Goal: Task Accomplishment & Management: Manage account settings

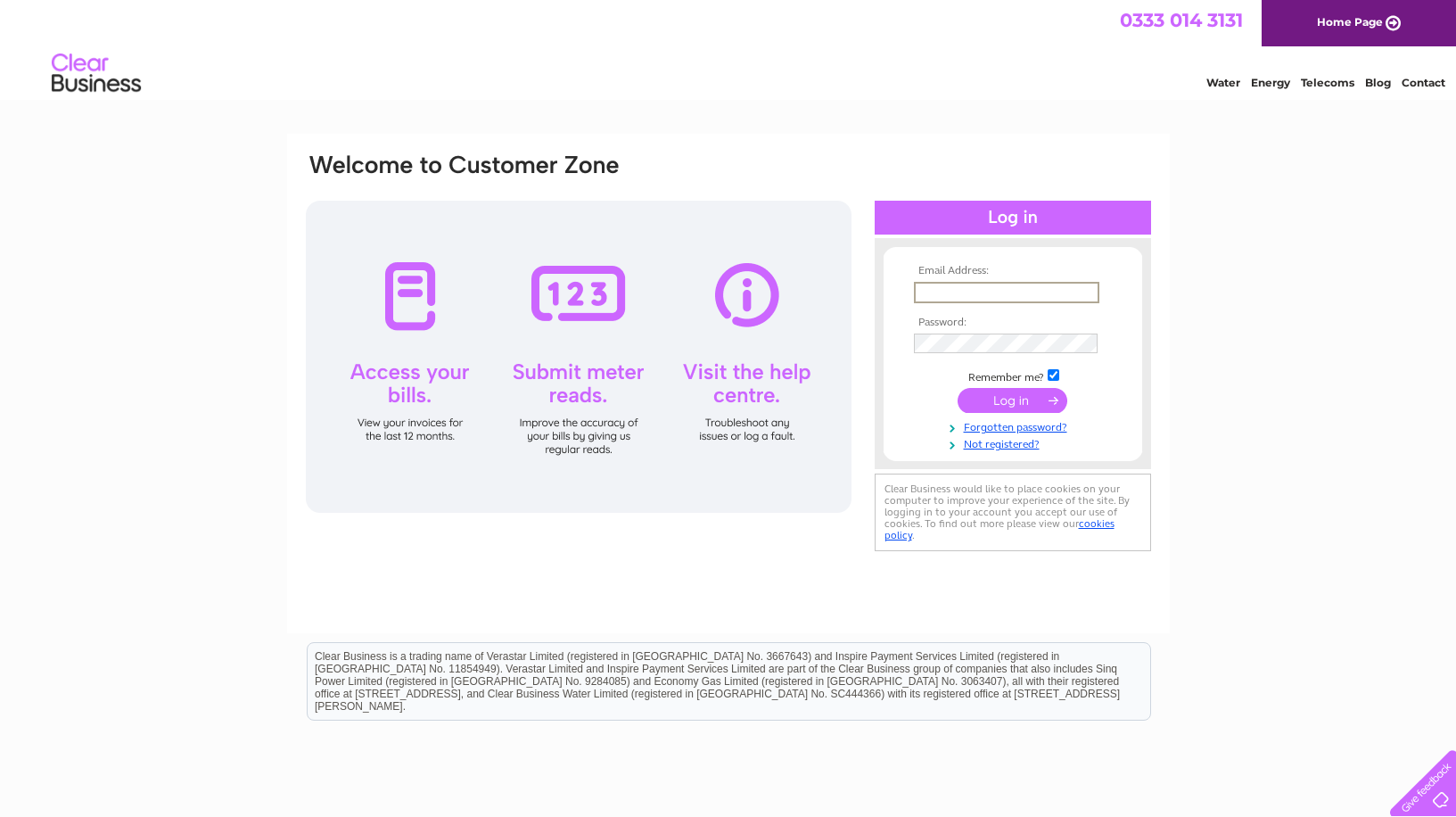
click at [942, 288] on input "text" at bounding box center [1007, 293] width 186 height 21
type input "[PERSON_NAME][EMAIL_ADDRESS][DOMAIN_NAME]"
click at [1019, 405] on input "submit" at bounding box center [1012, 400] width 110 height 25
click at [957, 388] on input "submit" at bounding box center [1012, 400] width 110 height 25
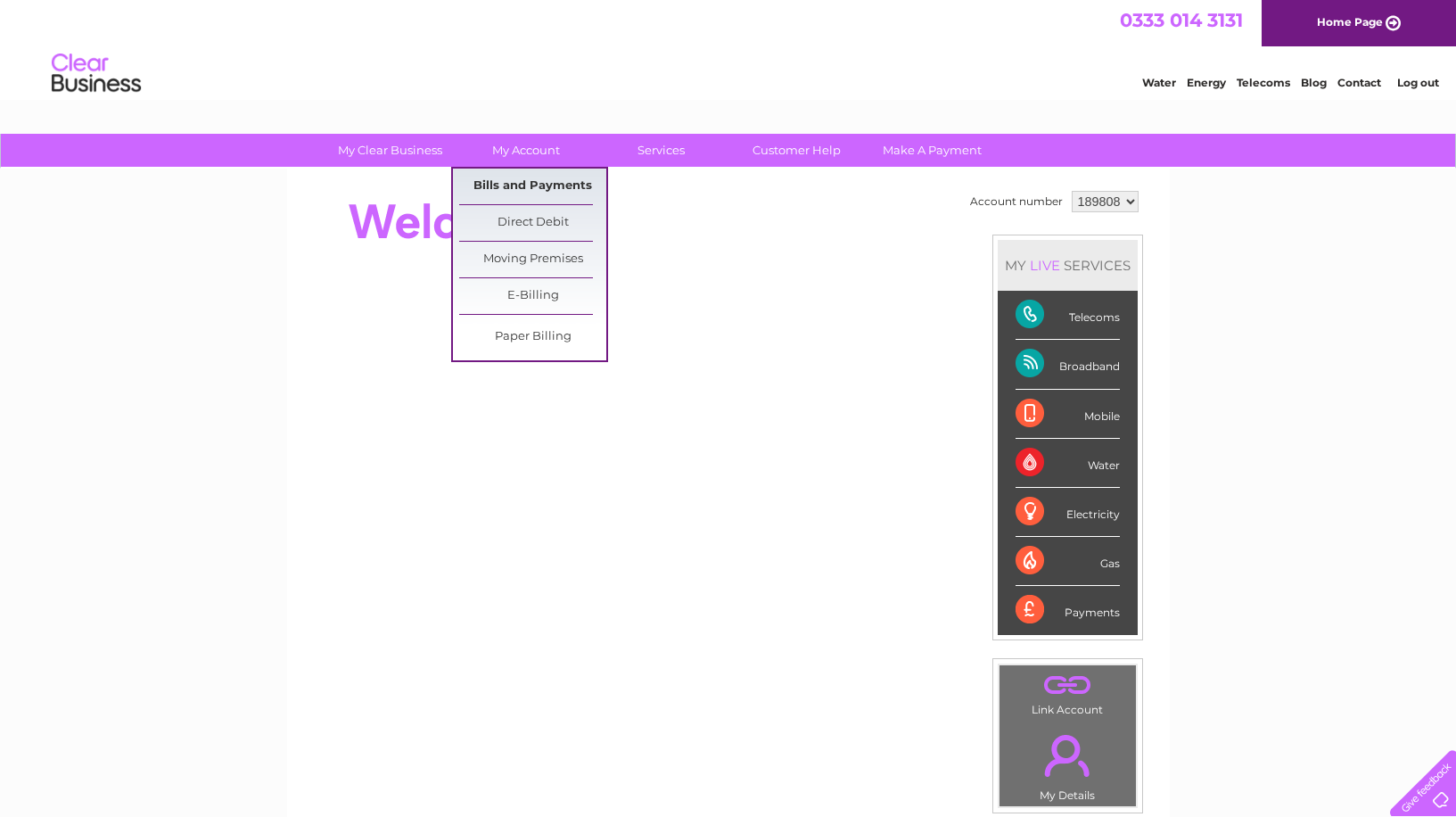
click at [520, 185] on link "Bills and Payments" at bounding box center [533, 186] width 147 height 35
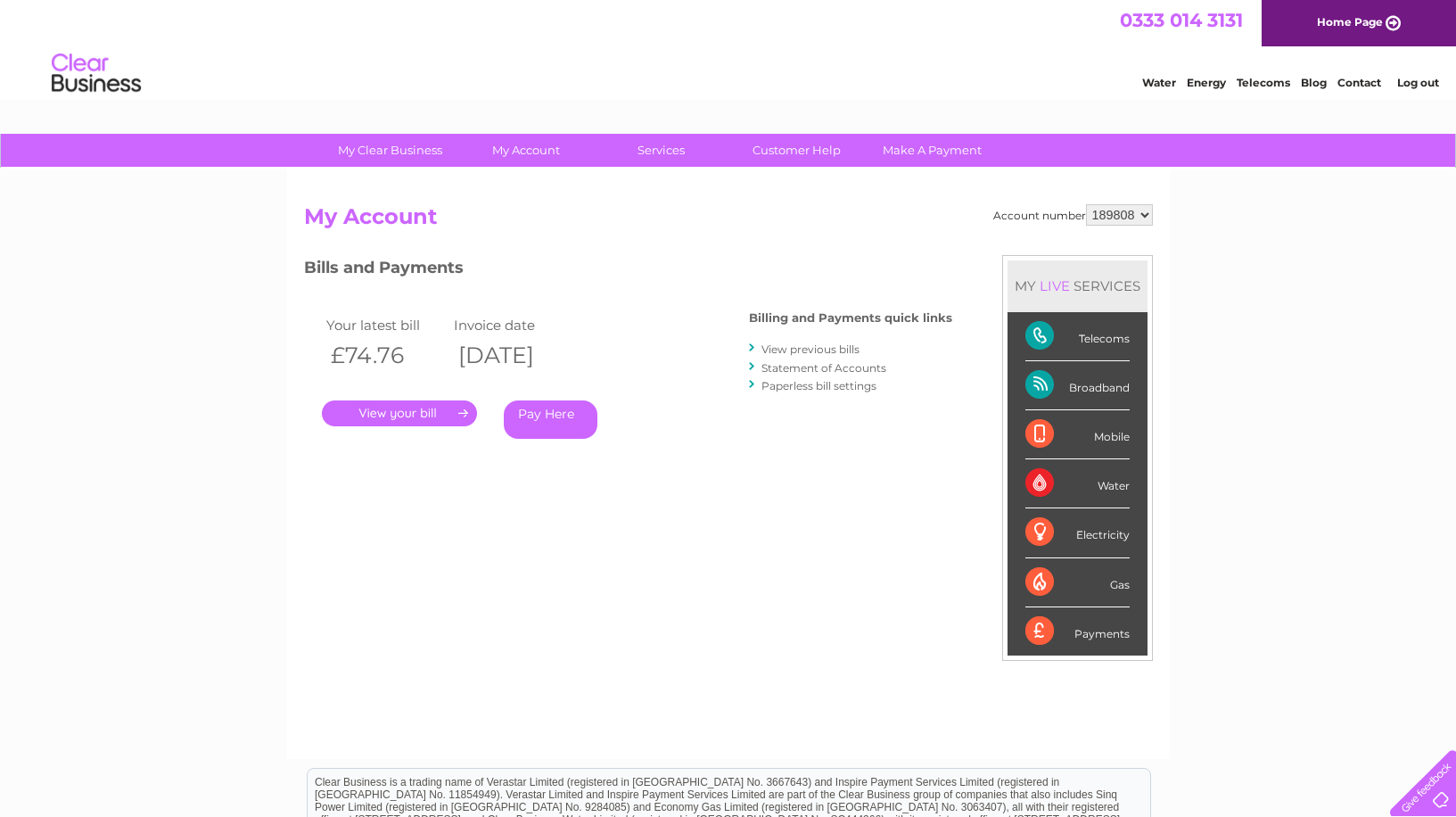
click at [406, 413] on link "." at bounding box center [400, 413] width 155 height 26
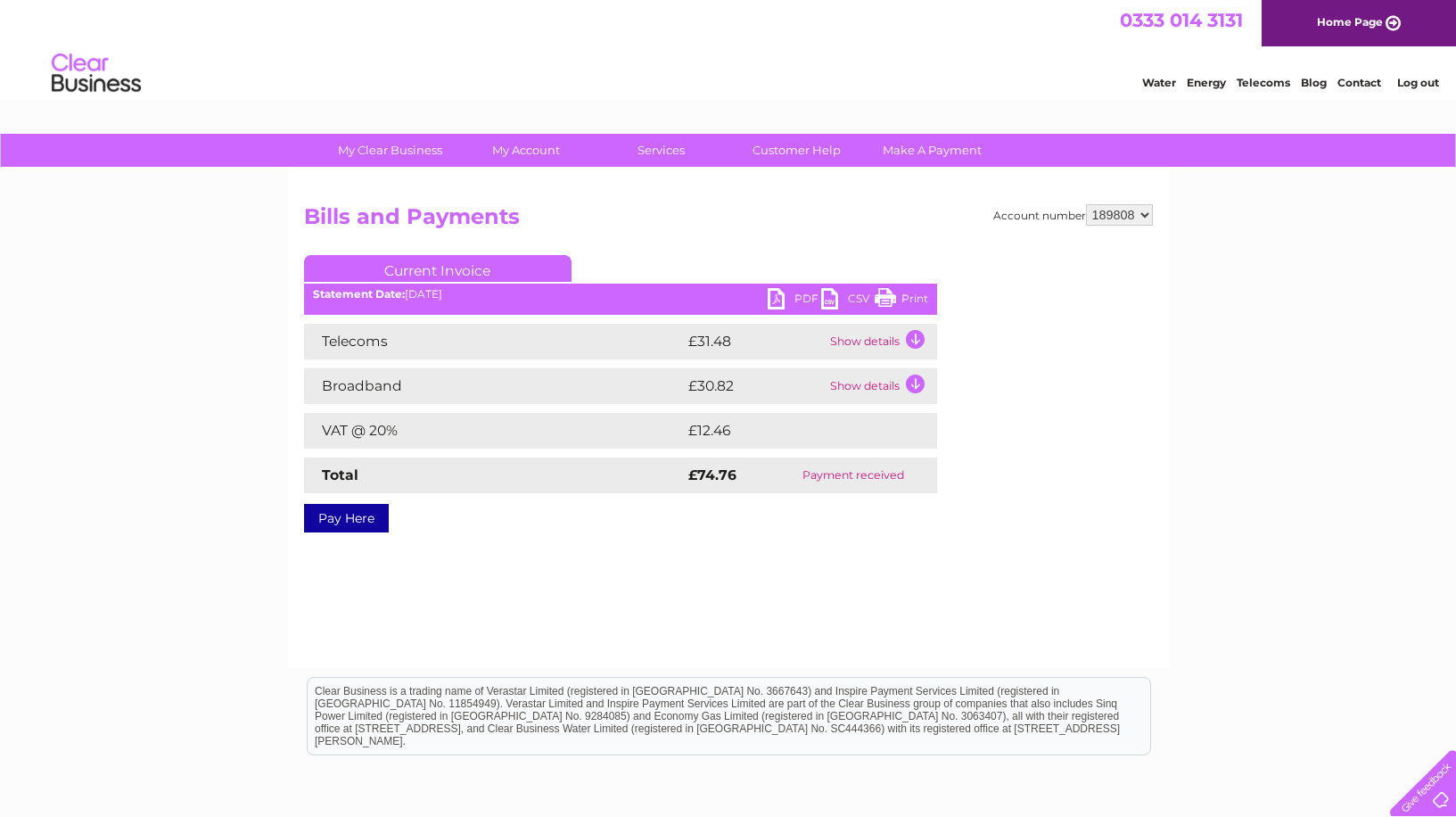
click at [774, 297] on link "PDF" at bounding box center [794, 300] width 53 height 26
click at [1147, 216] on select "189808 446393" at bounding box center [1119, 214] width 67 height 21
select select "446393"
click at [1086, 204] on select "189808 446393" at bounding box center [1119, 214] width 67 height 21
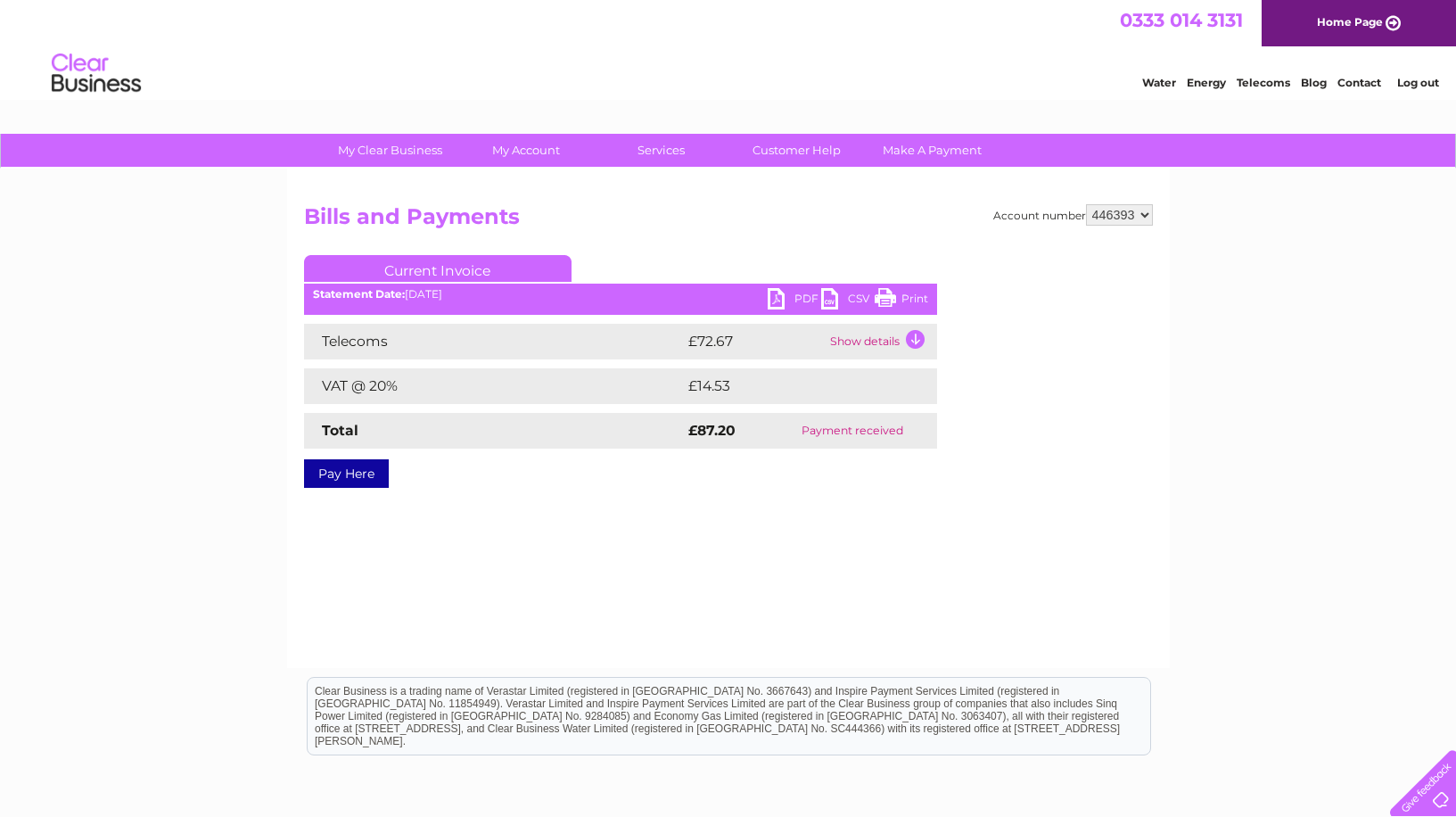
click at [777, 302] on link "PDF" at bounding box center [794, 300] width 53 height 26
click at [1145, 214] on select "189808 446393" at bounding box center [1119, 214] width 67 height 21
select select "189808"
click at [1086, 204] on select "189808 446393" at bounding box center [1119, 214] width 67 height 21
click at [776, 298] on link "PDF" at bounding box center [794, 300] width 53 height 26
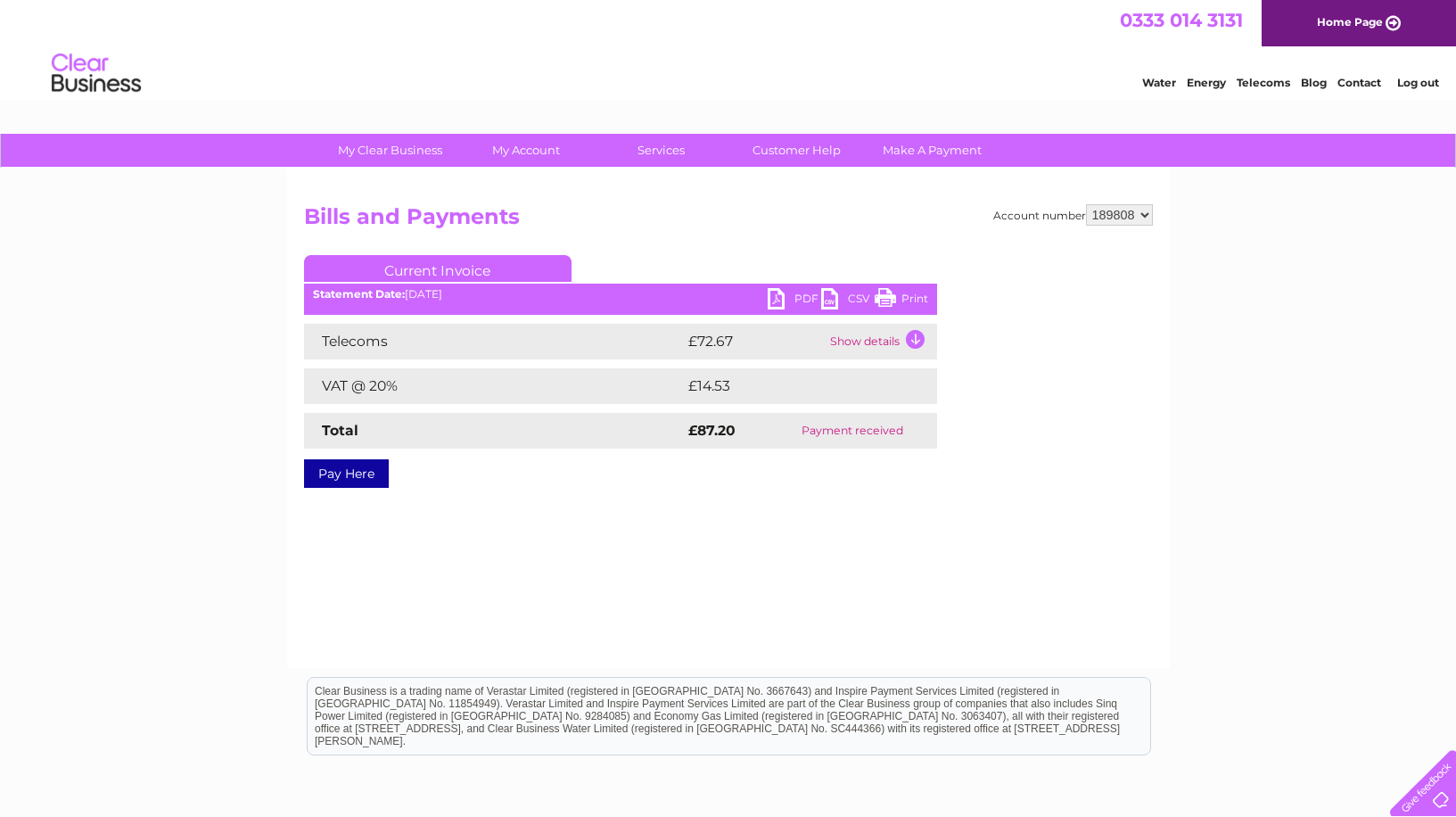
click at [774, 295] on link "PDF" at bounding box center [794, 300] width 53 height 26
click at [778, 296] on link "PDF" at bounding box center [794, 300] width 53 height 26
click at [778, 302] on link "PDF" at bounding box center [794, 300] width 53 height 26
click at [1424, 84] on link "Log out" at bounding box center [1419, 82] width 42 height 13
